Goal: Information Seeking & Learning: Learn about a topic

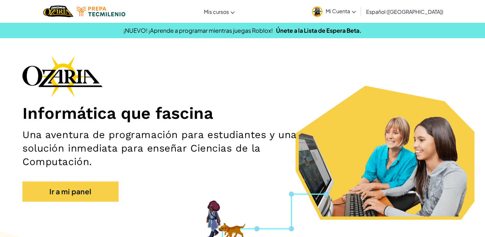
click at [291, 113] on h1 "Informática que fascina" at bounding box center [242, 113] width 440 height 20
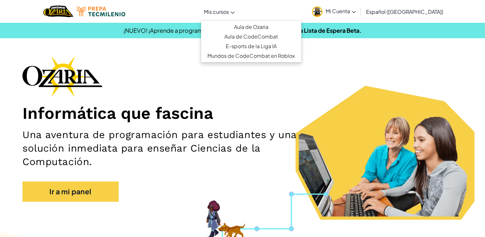
click at [238, 13] on link "Mis cursos" at bounding box center [219, 11] width 37 height 17
click at [287, 26] on link "Aula de Ozaria" at bounding box center [251, 27] width 100 height 10
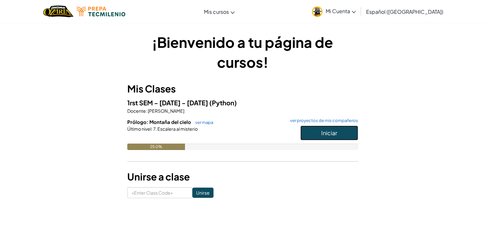
click at [329, 138] on button "Iniciar" at bounding box center [329, 132] width 58 height 15
